Goal: Learn about a topic: Learn about a topic

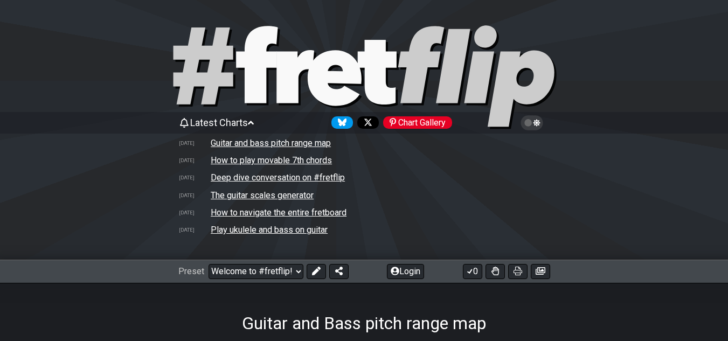
click at [268, 100] on icon at bounding box center [364, 78] width 388 height 108
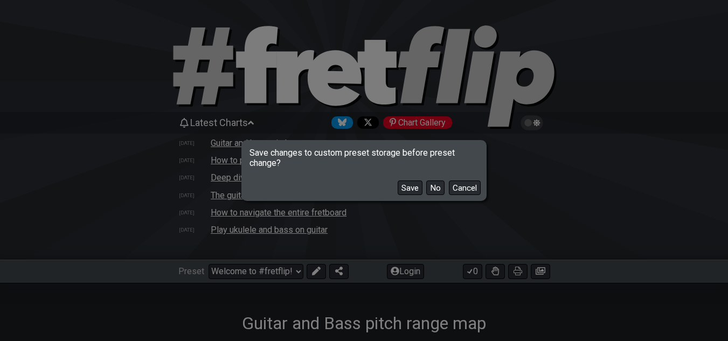
click at [327, 106] on div "Save changes to custom preset storage before preset change? Save No Cancel" at bounding box center [364, 170] width 728 height 341
click at [430, 189] on button "No" at bounding box center [435, 187] width 18 height 15
select select "C"
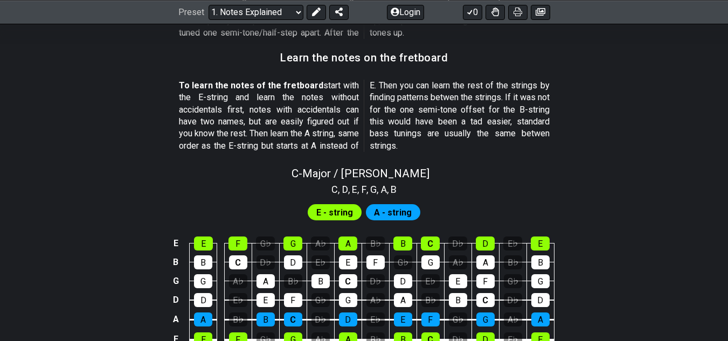
scroll to position [942, 0]
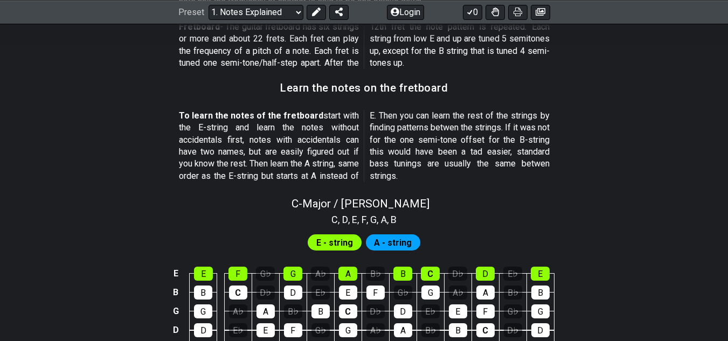
scroll to position [1158, 0]
